Goal: Use online tool/utility: Use online tool/utility

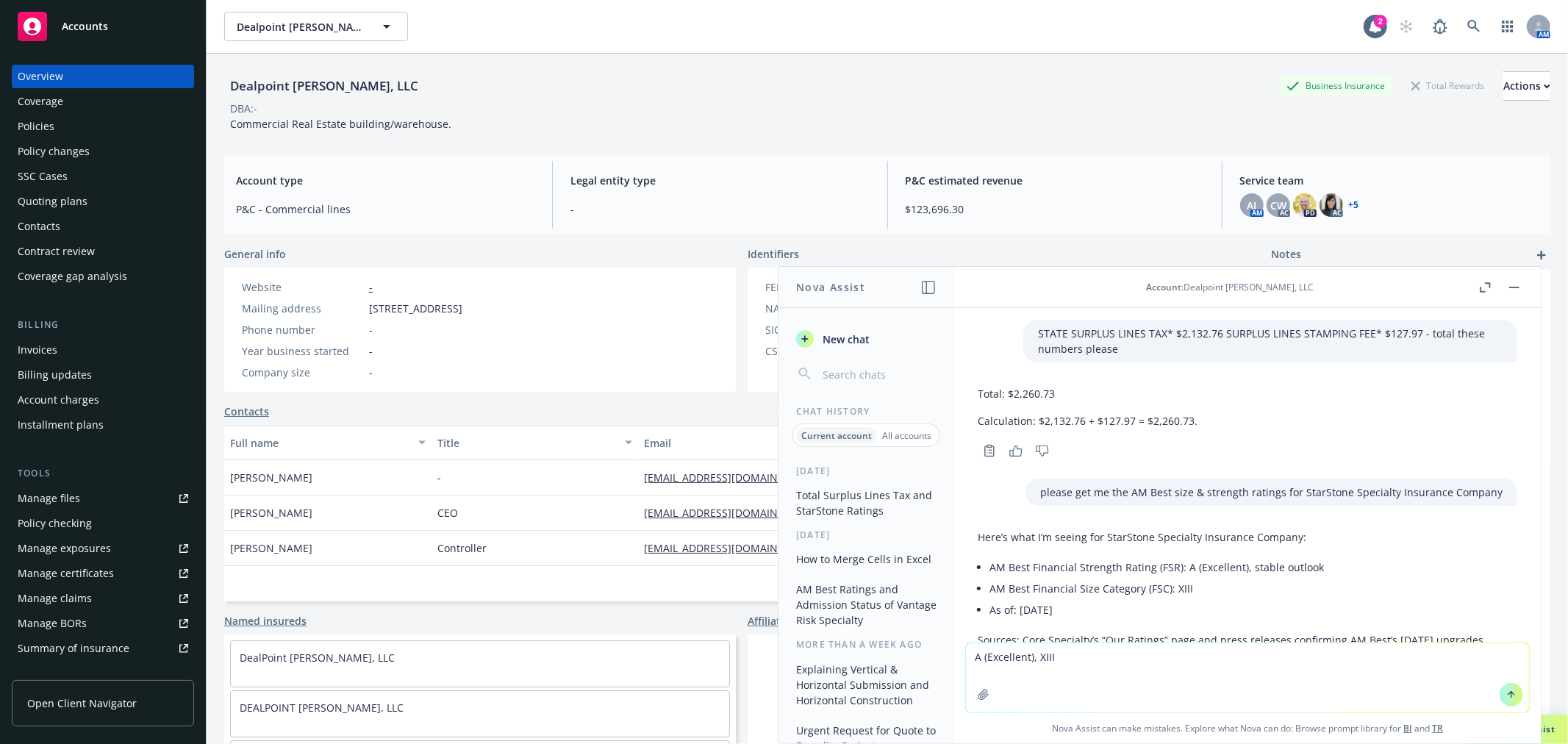
scroll to position [129, 0]
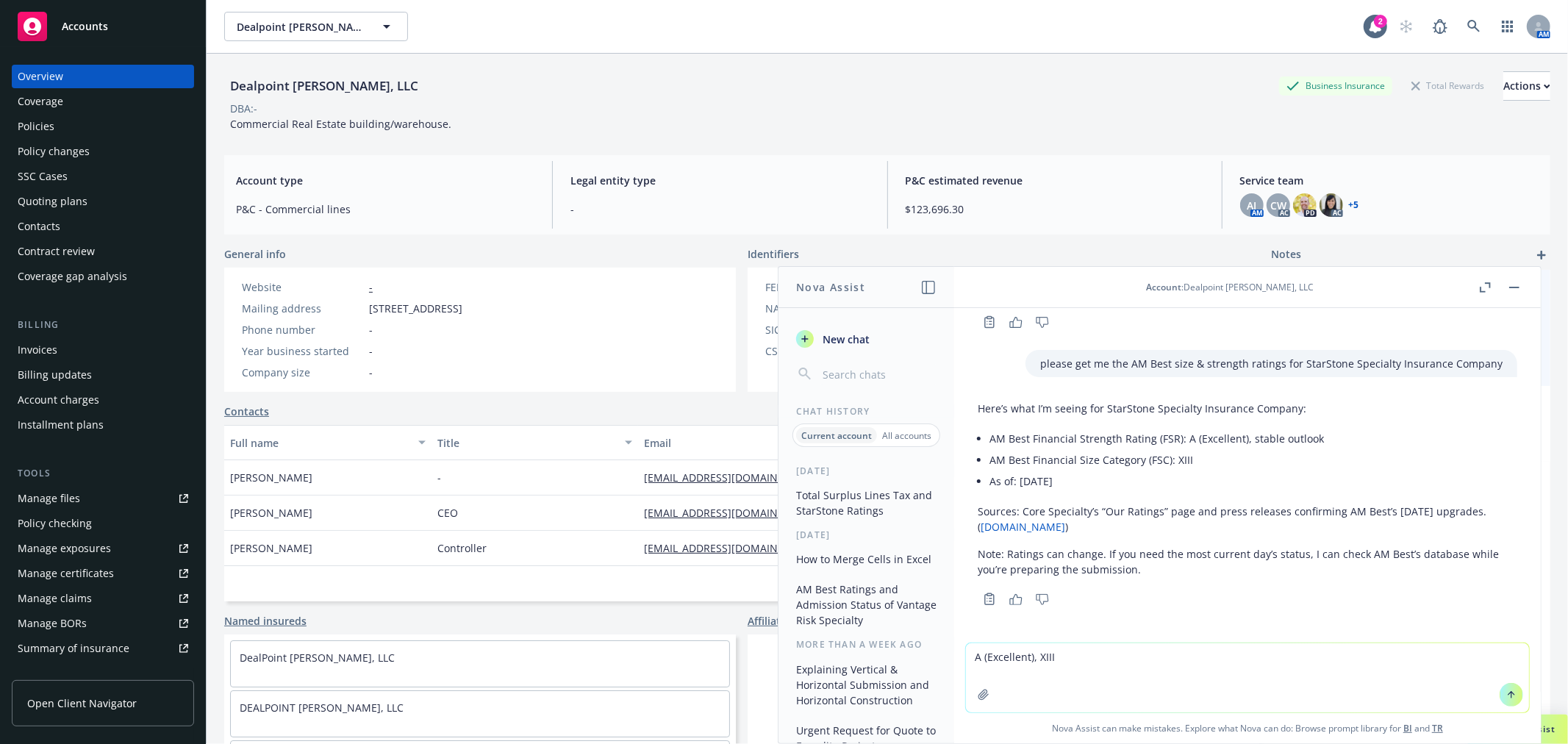
click at [1514, 284] on button "button" at bounding box center [1513, 287] width 18 height 18
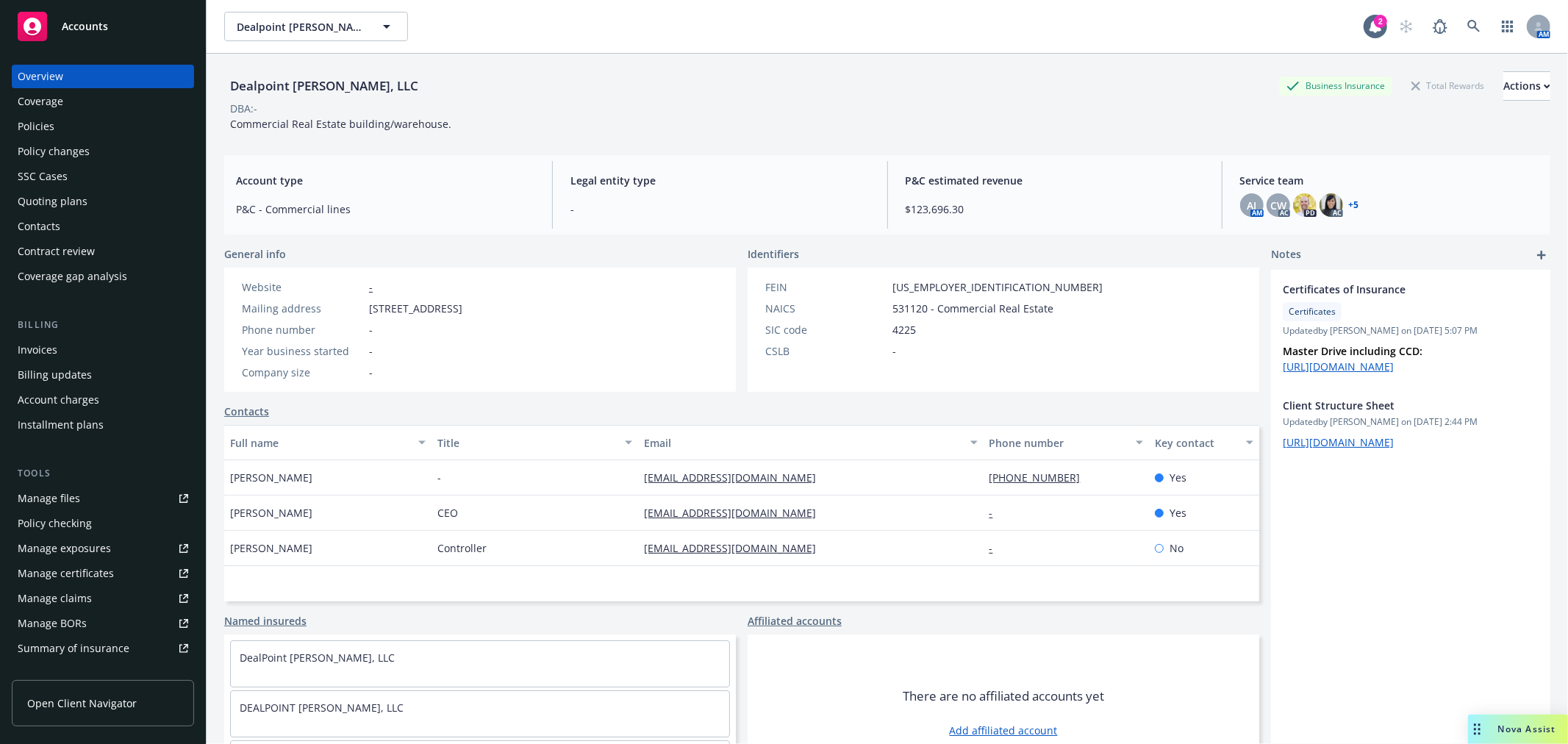
click at [95, 22] on span "Accounts" at bounding box center [85, 26] width 46 height 12
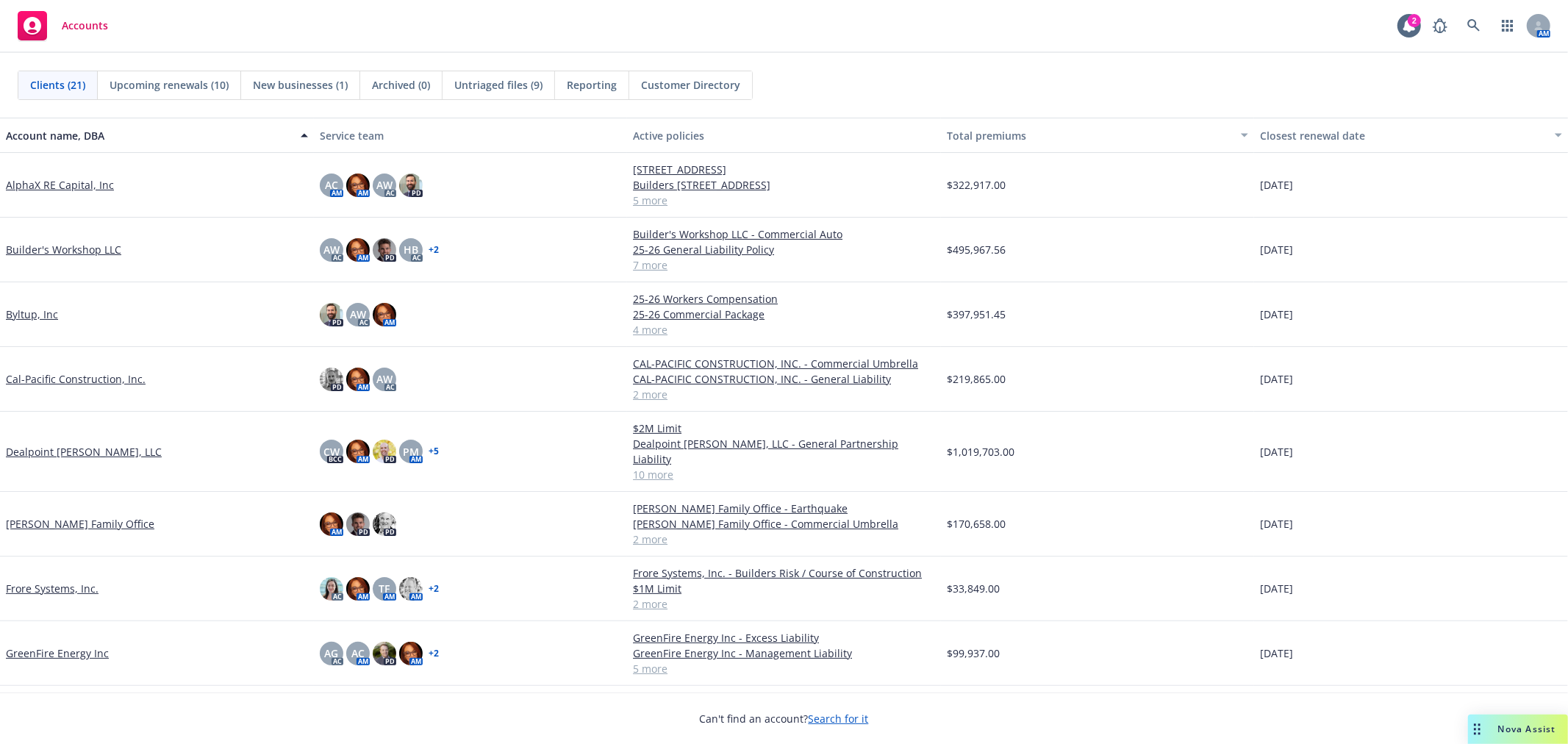
click at [1498, 724] on span "Nova Assist" at bounding box center [1526, 728] width 58 height 12
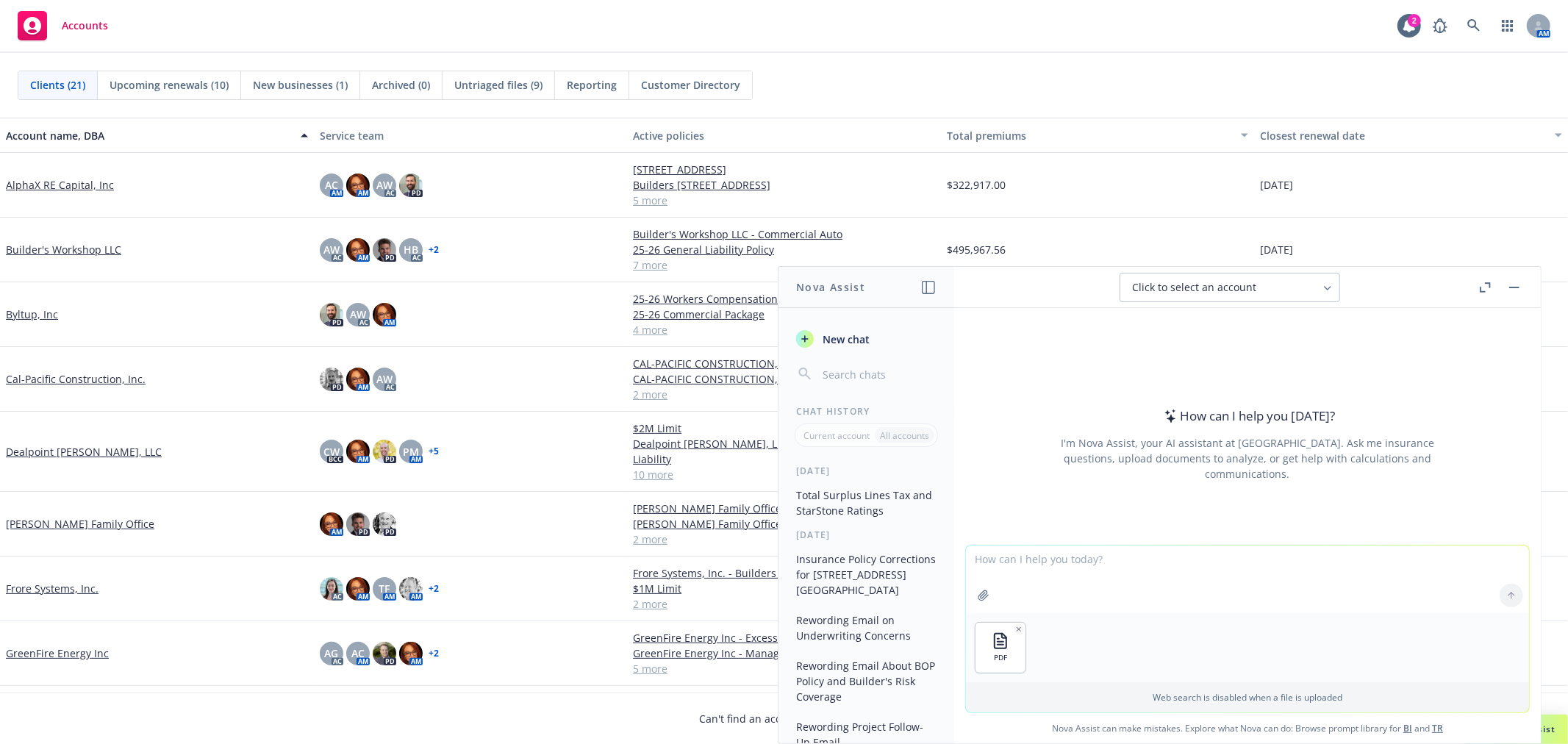
click at [1004, 557] on textarea at bounding box center [1247, 578] width 563 height 68
type textarea "Summarize this quote and key coverages in an email to the producer"
click at [1506, 593] on icon at bounding box center [1511, 595] width 10 height 10
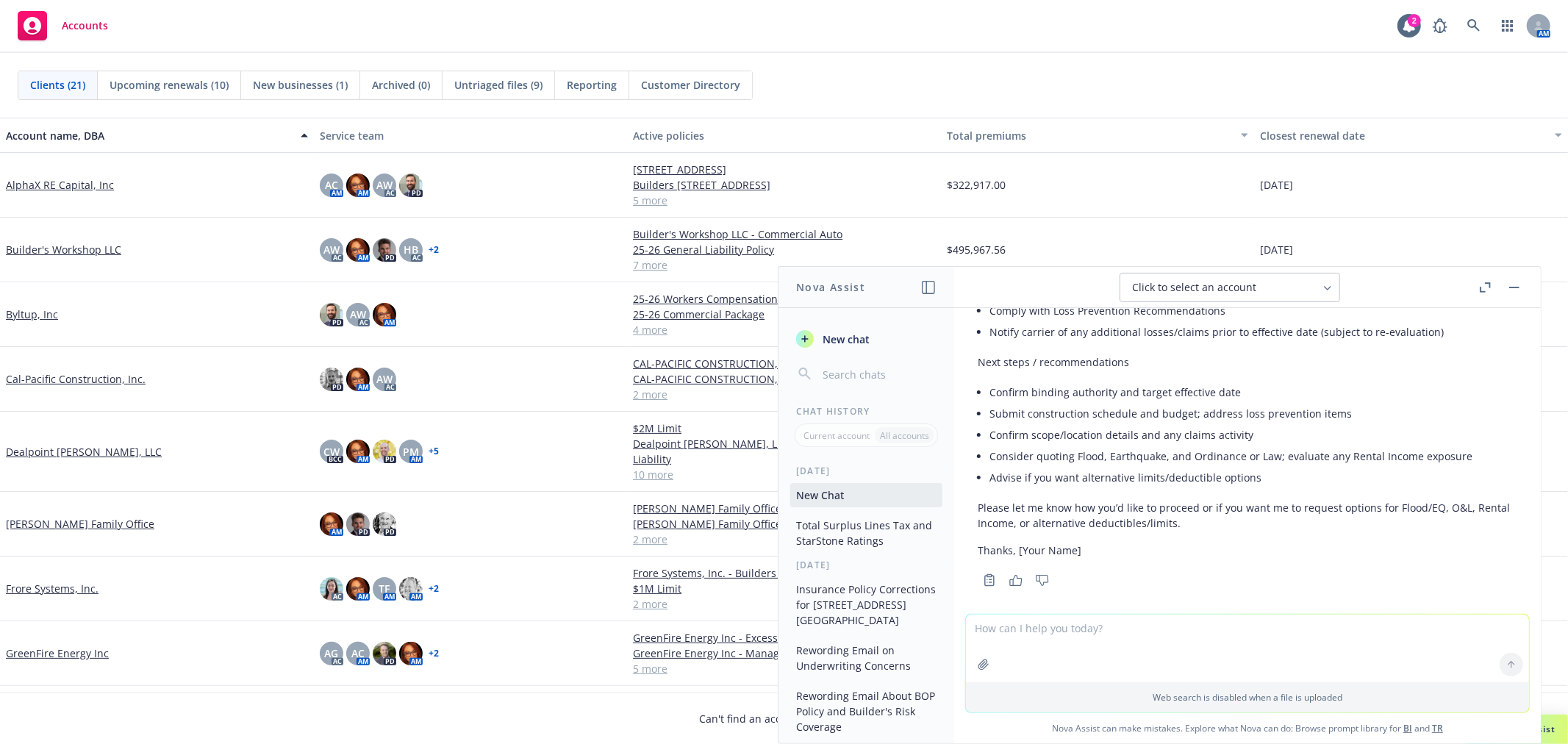
scroll to position [1333, 0]
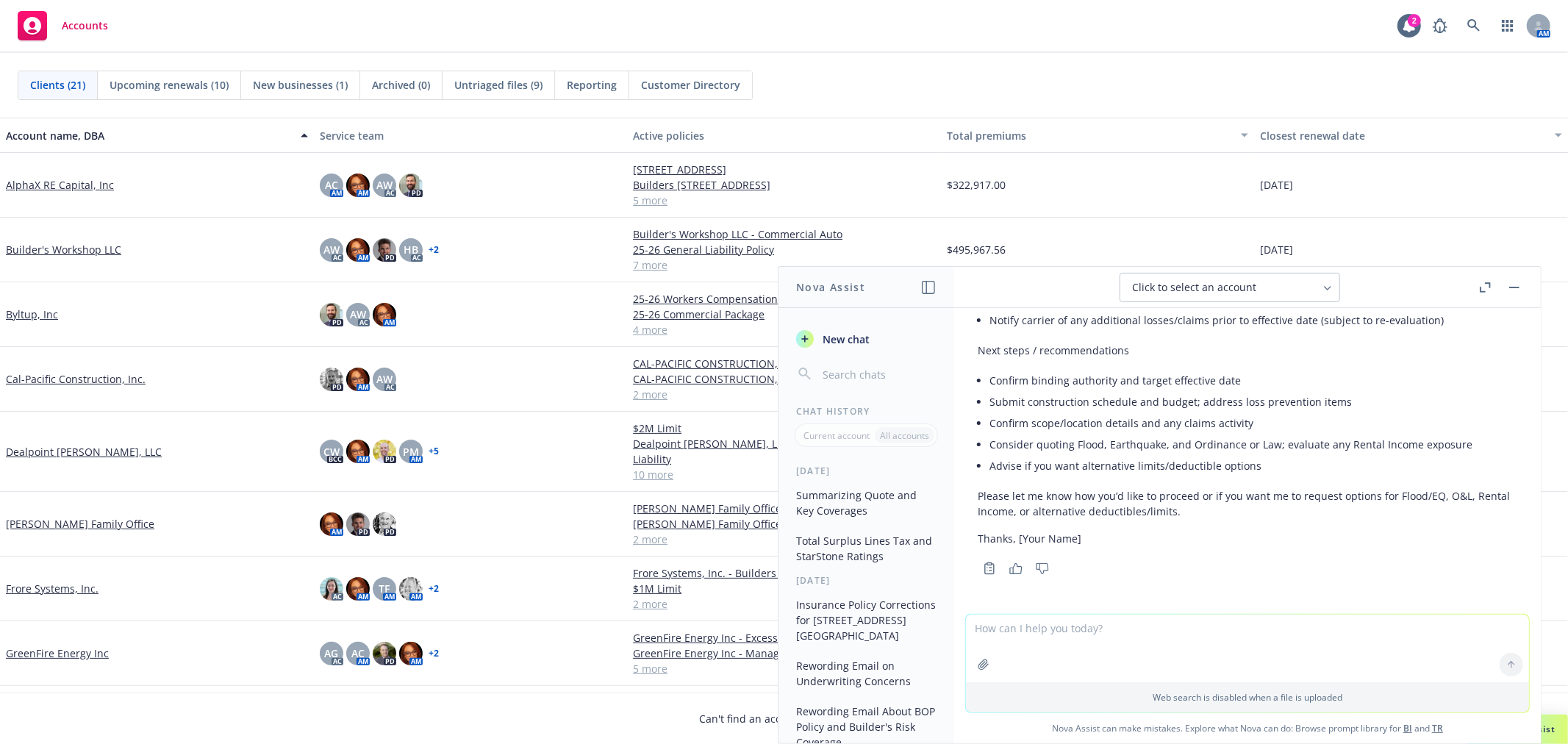
click at [1115, 633] on textarea at bounding box center [1247, 648] width 563 height 68
type textarea "Give me a quick highlight - more concise - I will be attaching the quote that c…"
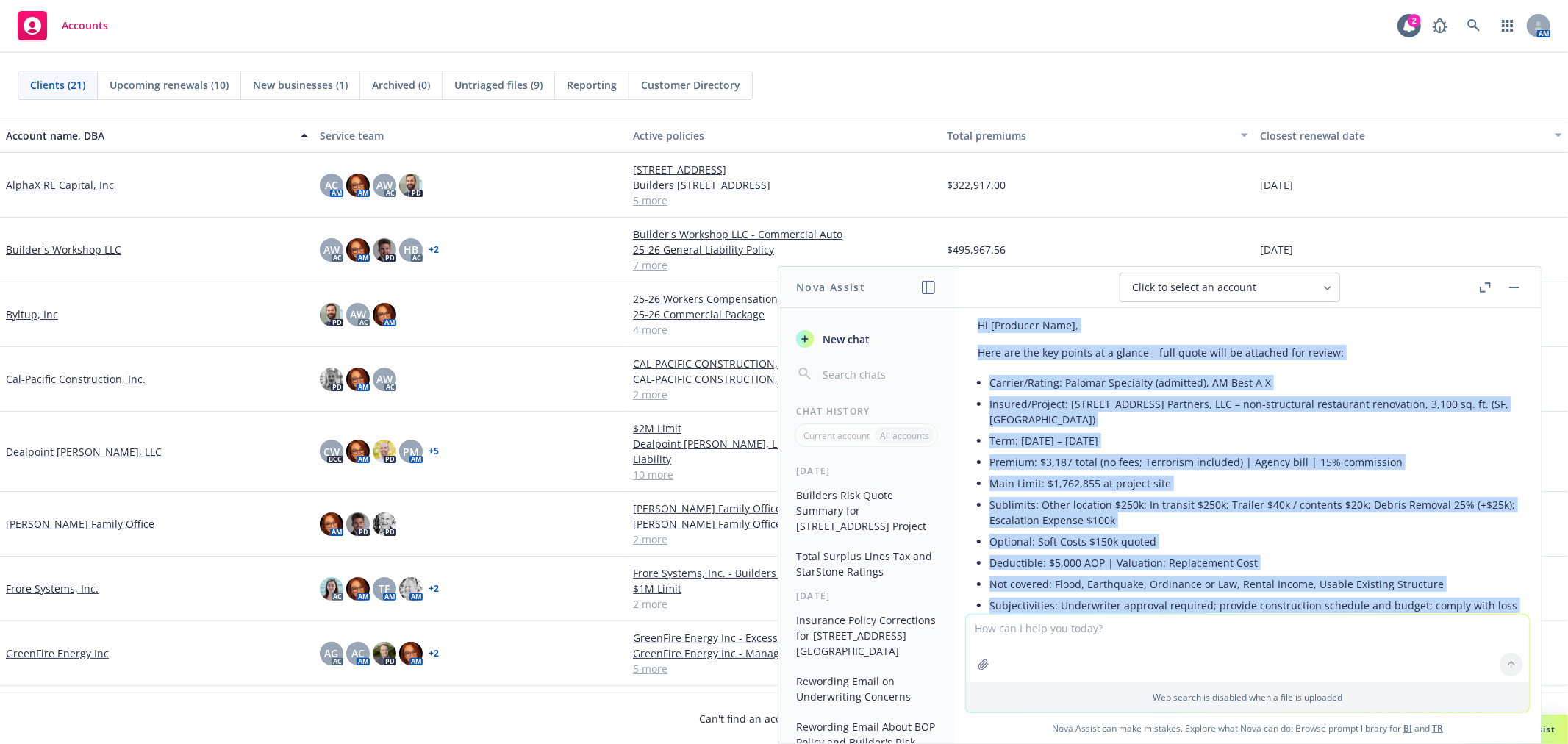
scroll to position [1854, 0]
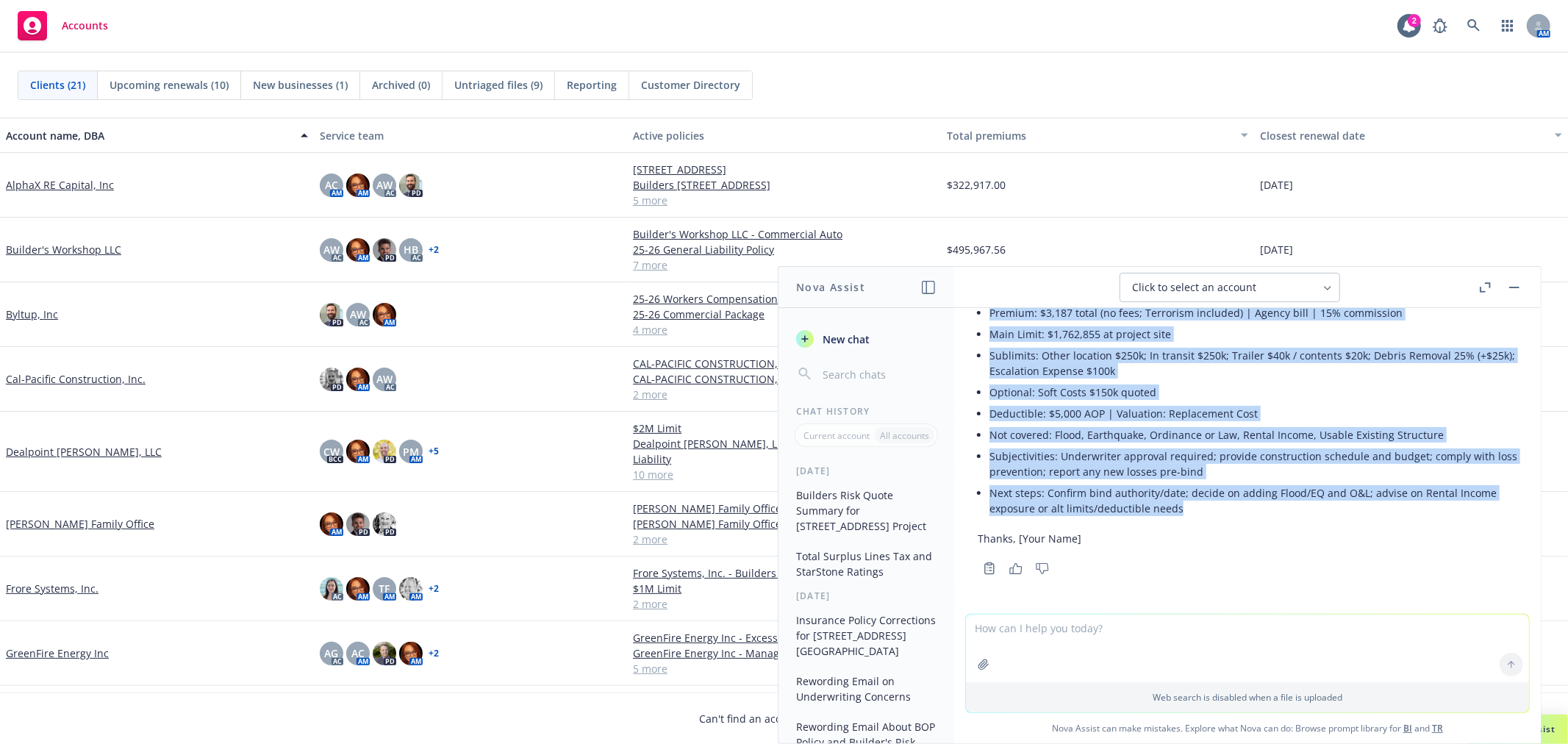
drag, startPoint x: 974, startPoint y: 341, endPoint x: 1225, endPoint y: 515, distance: 305.4
click at [1225, 515] on div "Subject: Quick highlights – Builders Risk quote ([STREET_ADDRESS]) [DATE]–[DATE…" at bounding box center [1247, 356] width 563 height 443
copy div "Lo [Ipsumdol Sita], Cons adi eli sed doeius te i utlabo—etdo magna aliq en admi…"
